Goal: Transaction & Acquisition: Purchase product/service

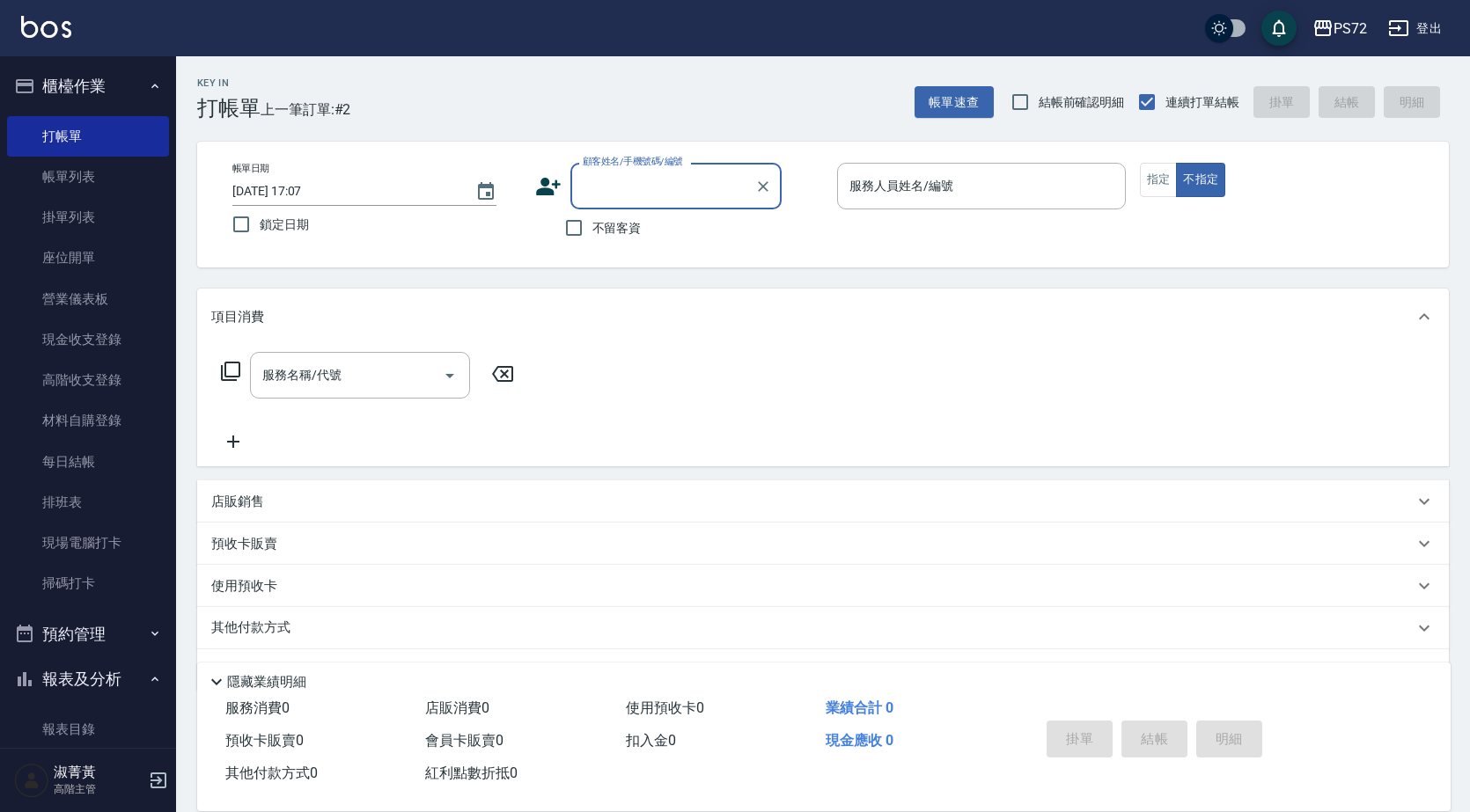
click at [620, 197] on input "顧客姓名/手機號碼/編號" at bounding box center [663, 186] width 169 height 30
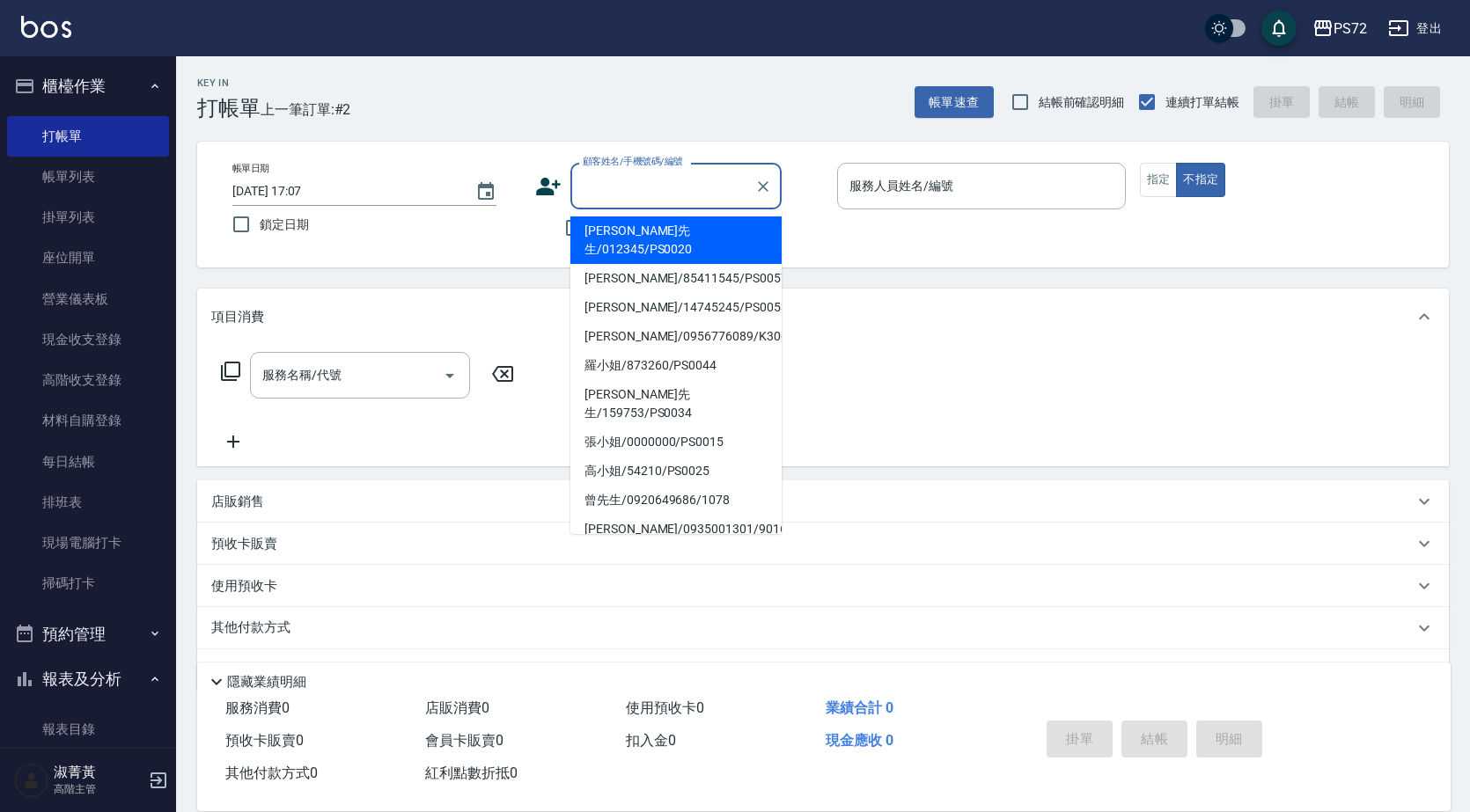
click at [644, 239] on li "[PERSON_NAME]先生/012345/PS0020" at bounding box center [676, 240] width 211 height 47
type input "[PERSON_NAME]先生/012345/PS0020"
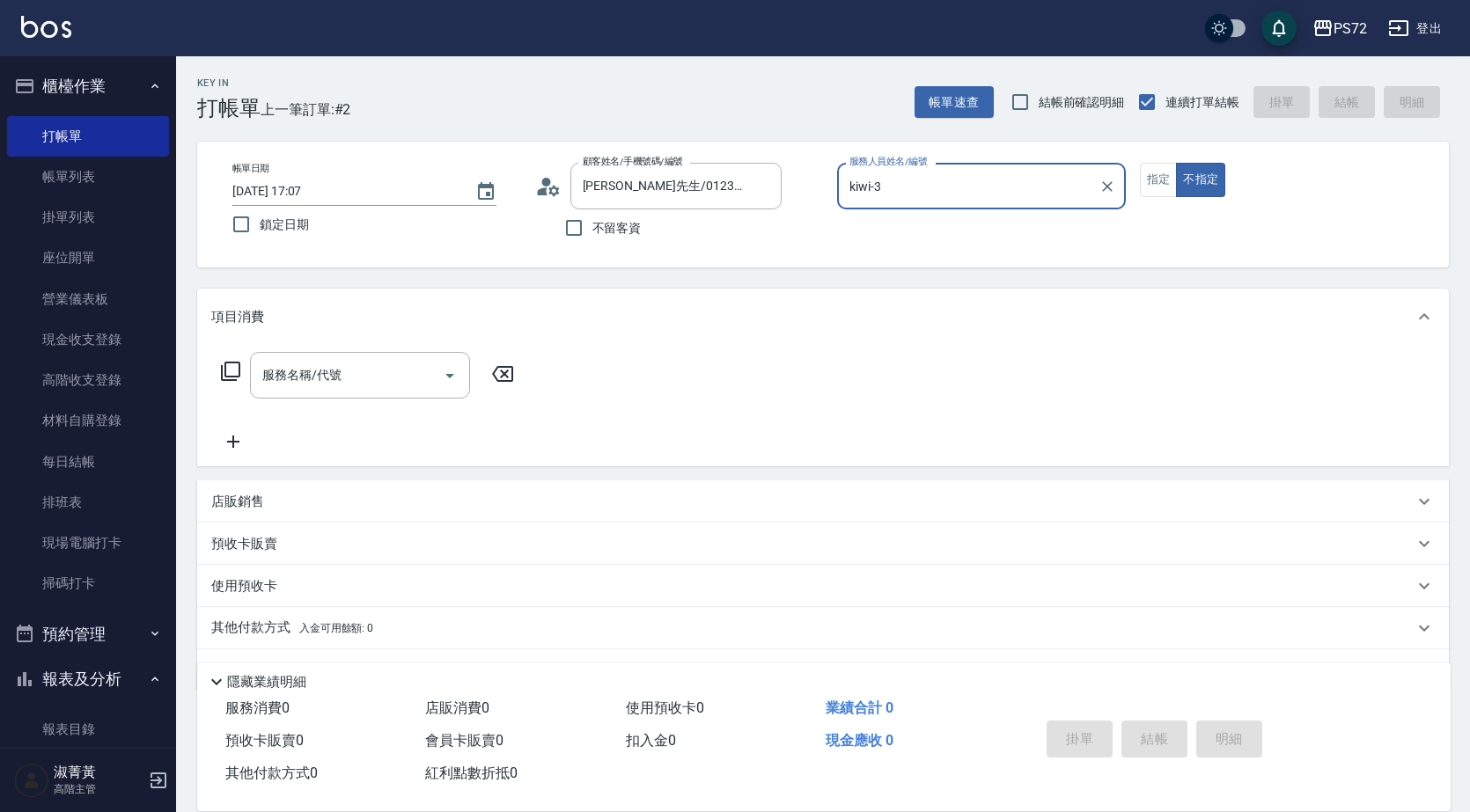
click at [901, 190] on input "kiwi-3" at bounding box center [969, 186] width 247 height 30
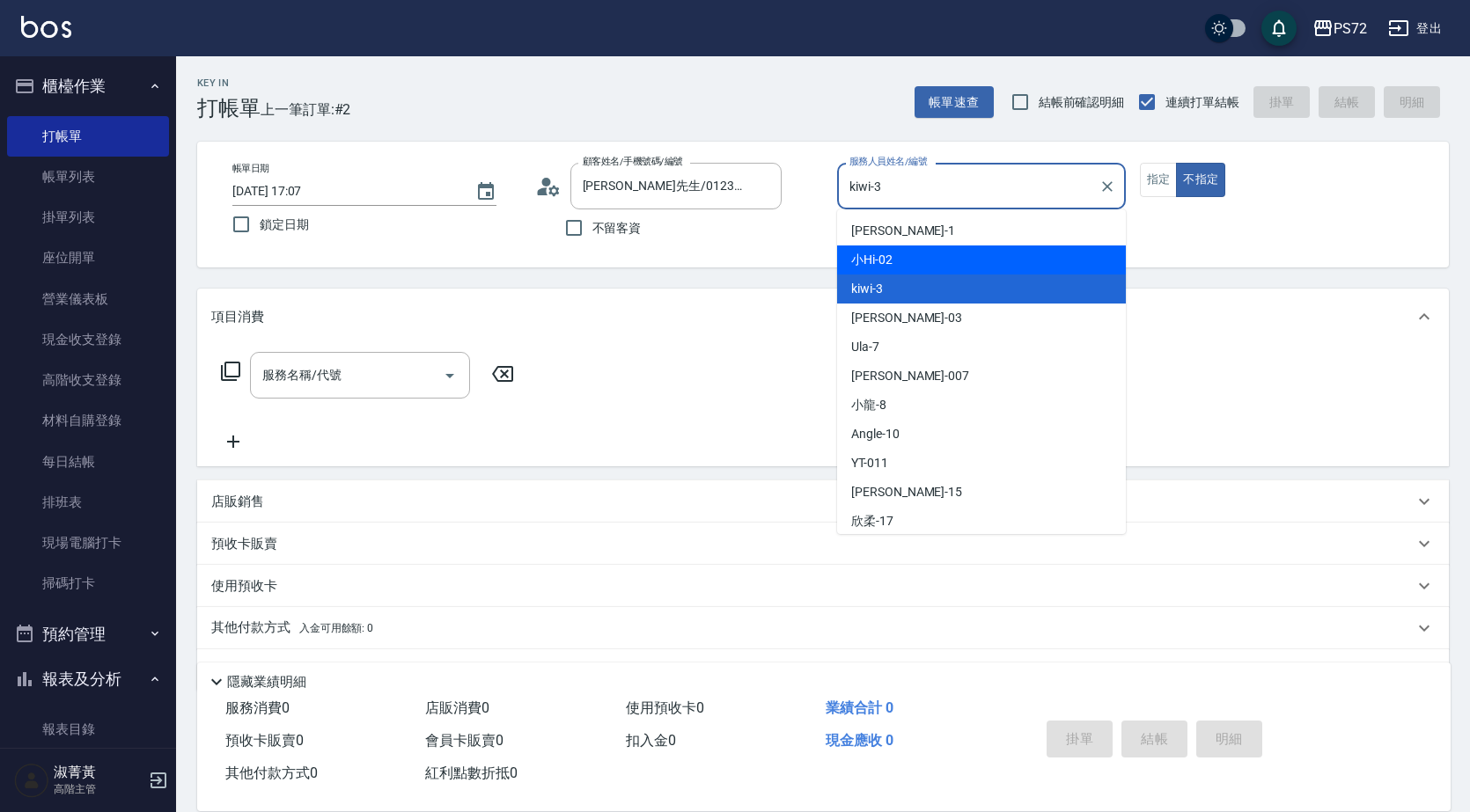
click at [894, 263] on div "小Hi -02" at bounding box center [982, 261] width 289 height 29
type input "小Hi-02"
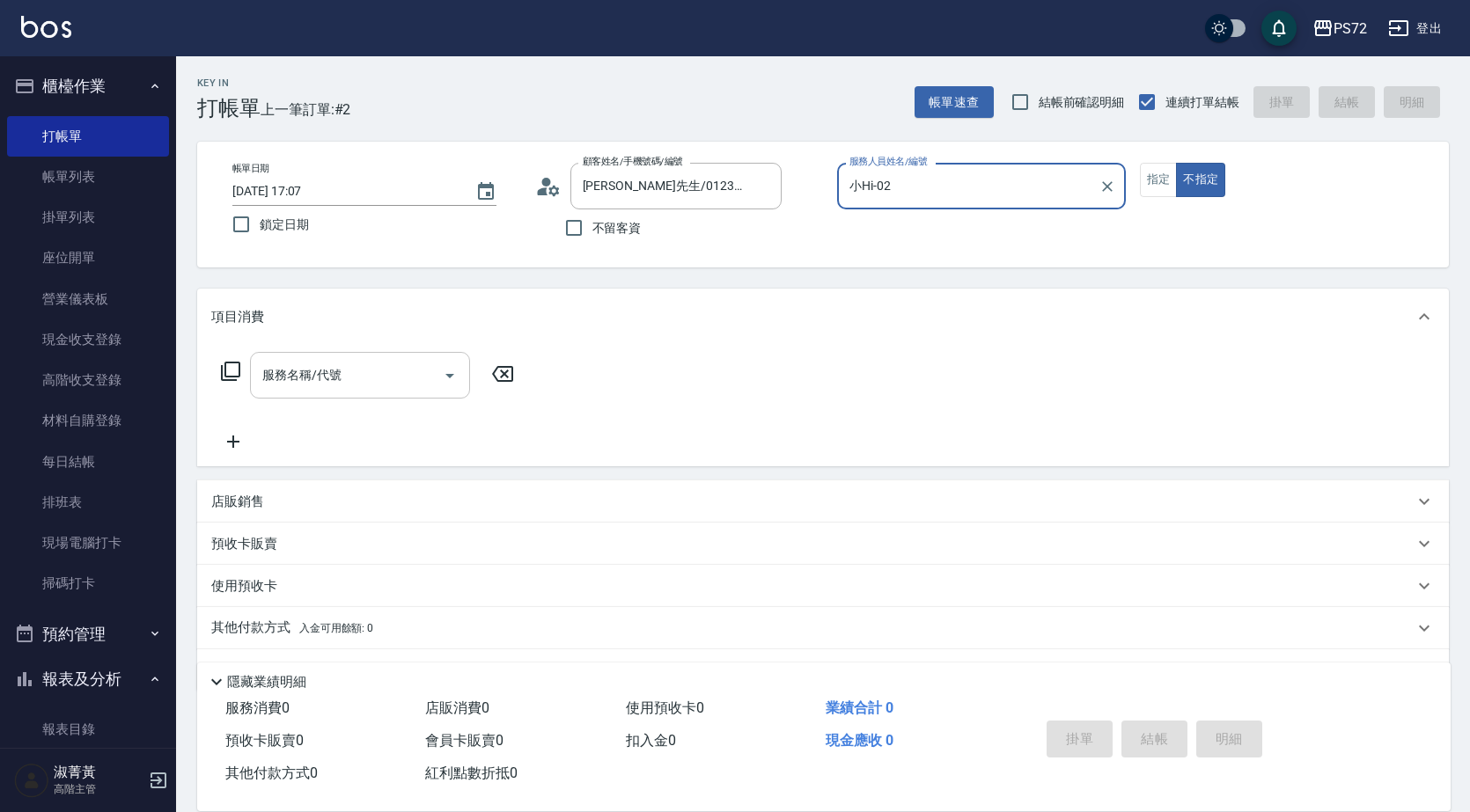
click at [371, 373] on input "服務名稱/代號" at bounding box center [346, 375] width 178 height 30
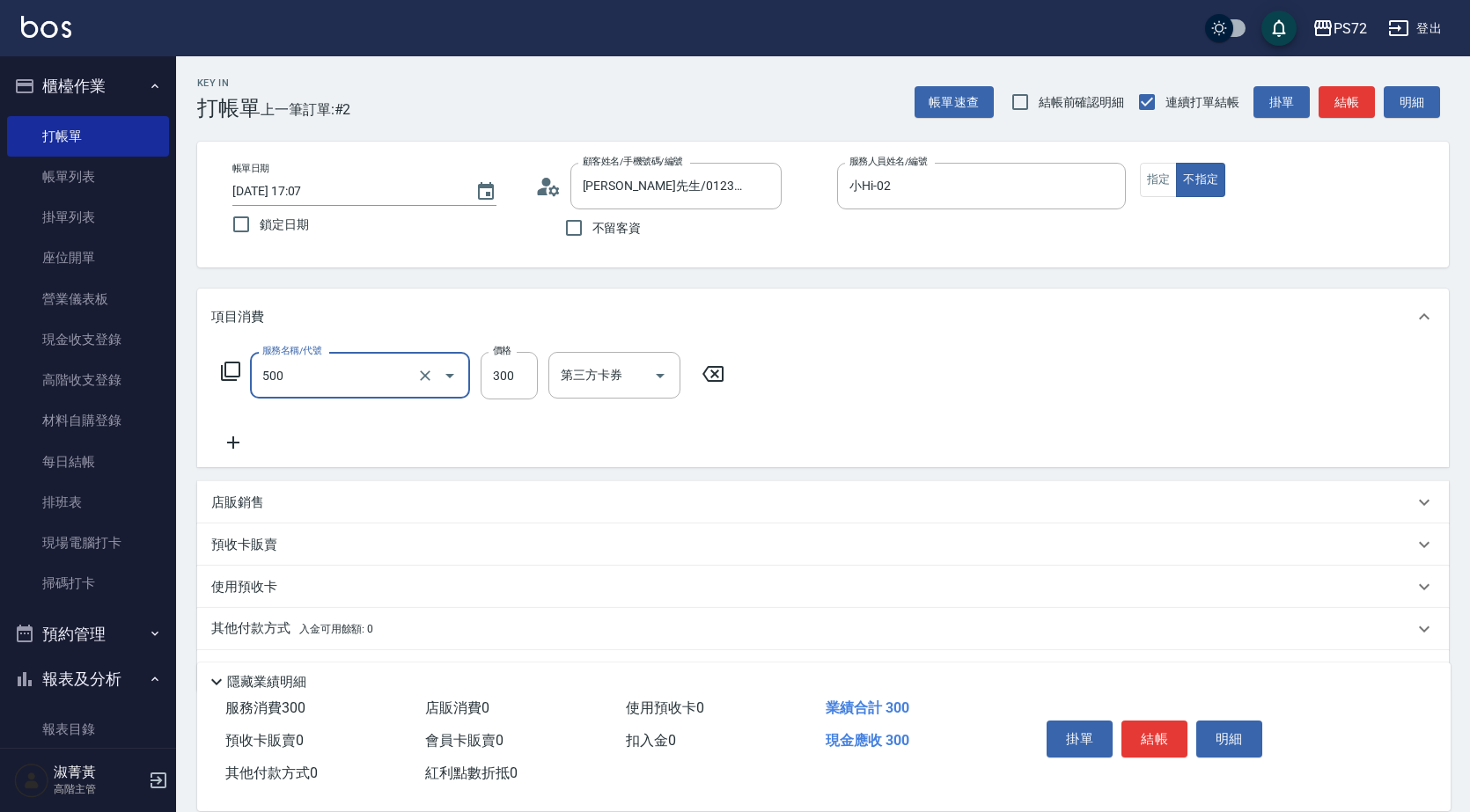
type input "洗髮(A級)(500)"
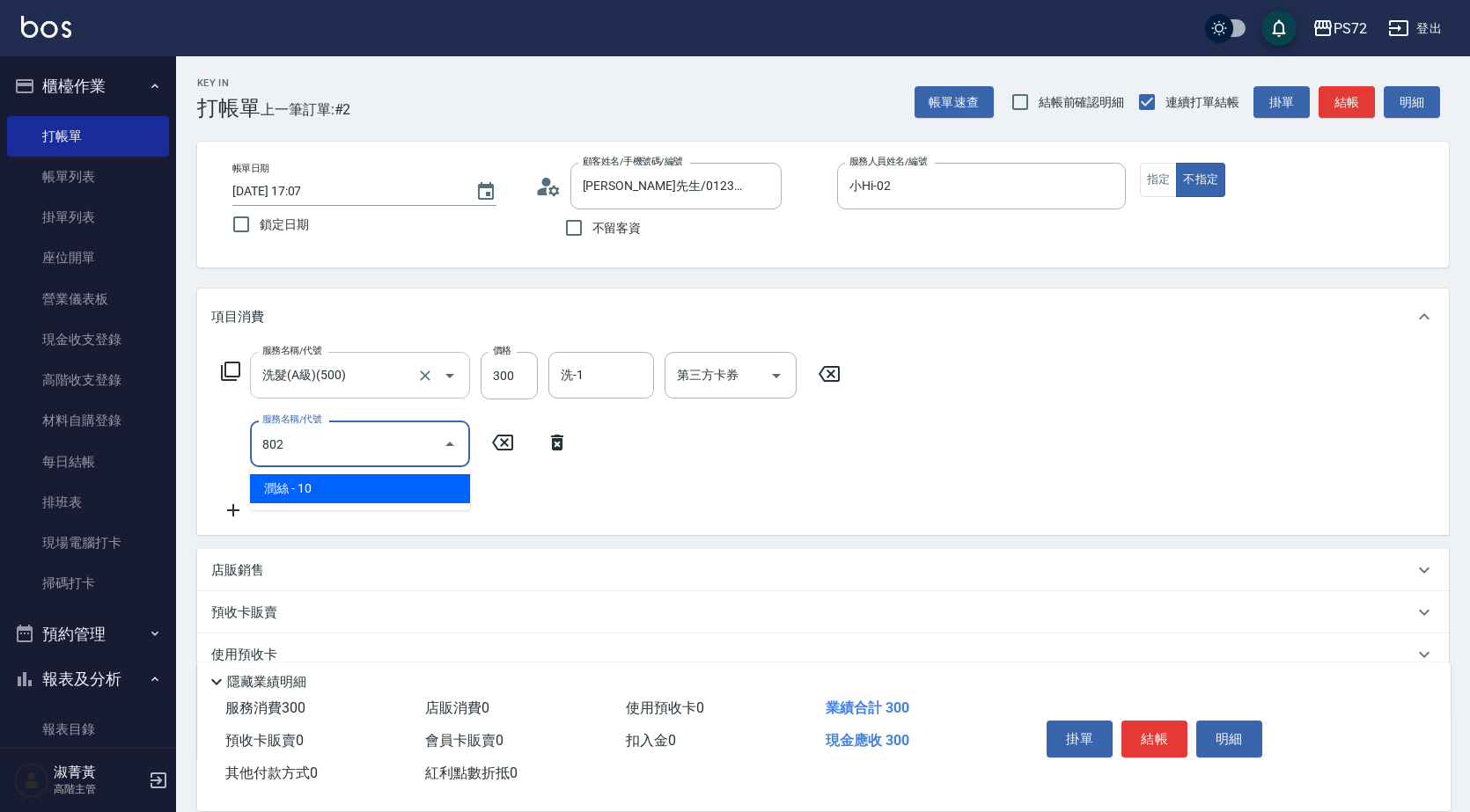
type input "潤絲(802)"
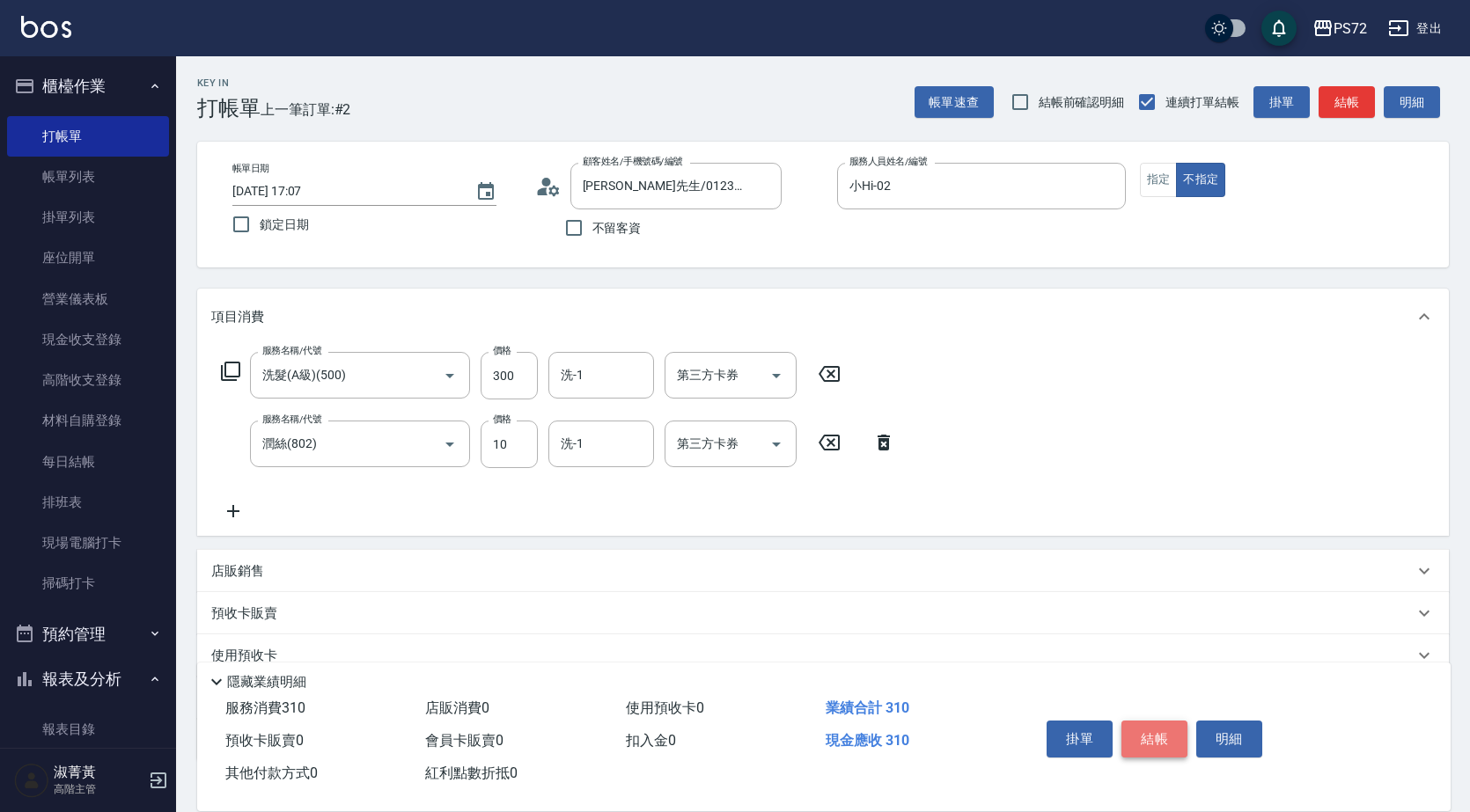
click at [1142, 734] on button "結帳" at bounding box center [1154, 739] width 66 height 37
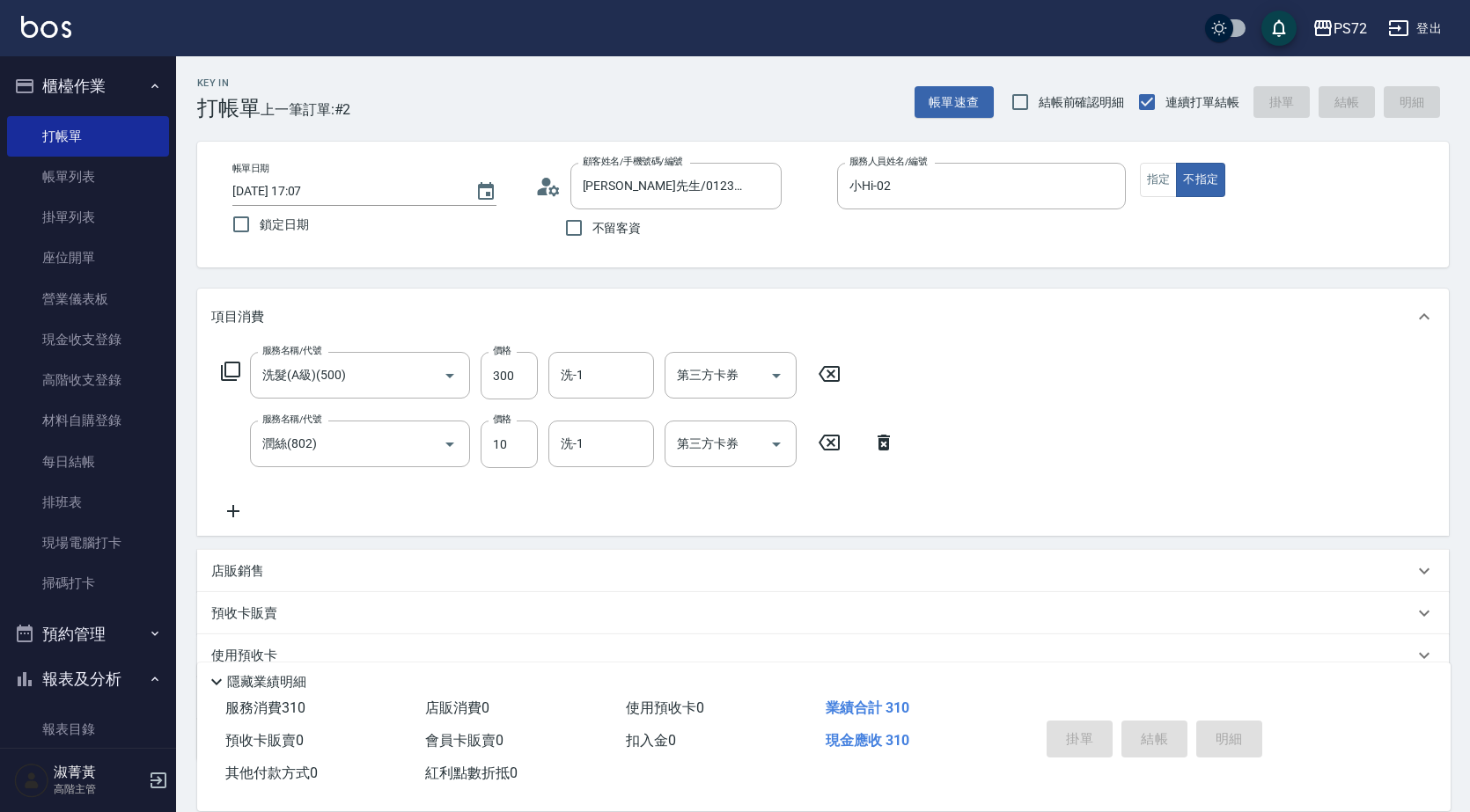
type input "[DATE] 17:38"
